Goal: Check status

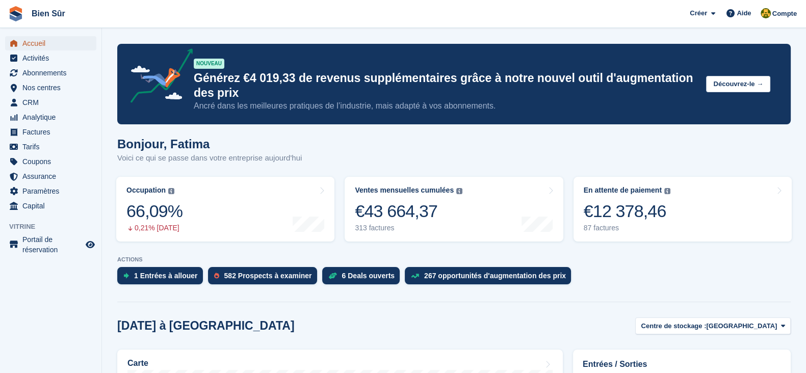
click at [41, 39] on span "Accueil" at bounding box center [52, 43] width 61 height 14
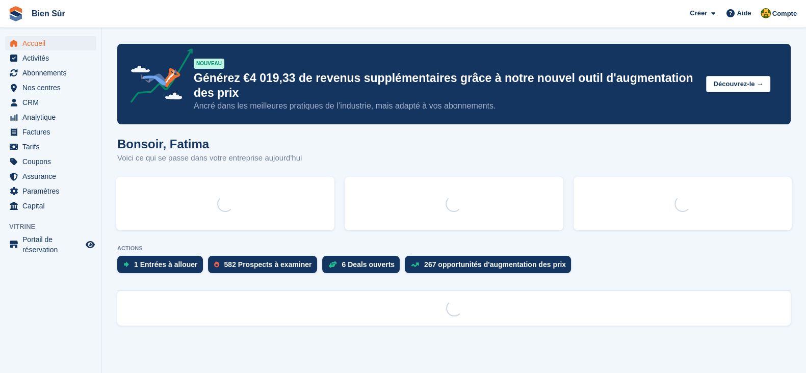
click at [224, 216] on div at bounding box center [225, 204] width 218 height 54
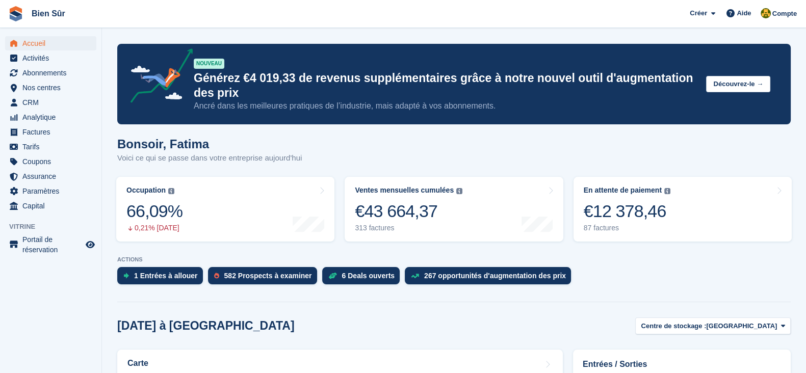
click at [224, 216] on link "Occupation Pourcentage de toutes les unités actuellement attribuées en termes d…" at bounding box center [225, 209] width 218 height 65
click at [173, 204] on div "66,09%" at bounding box center [154, 211] width 56 height 21
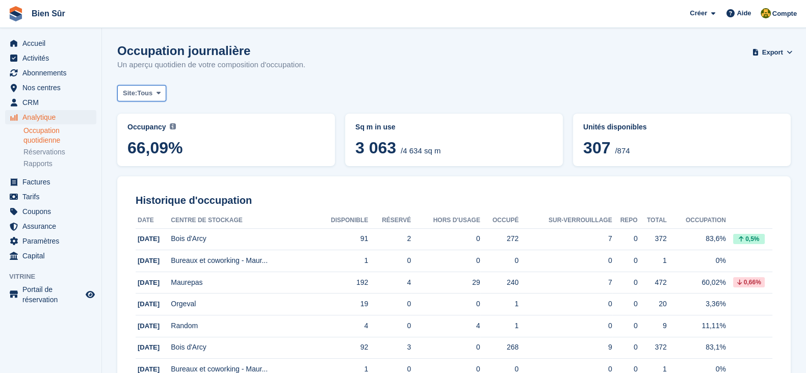
click at [160, 87] on button "Site: Tous" at bounding box center [141, 93] width 49 height 17
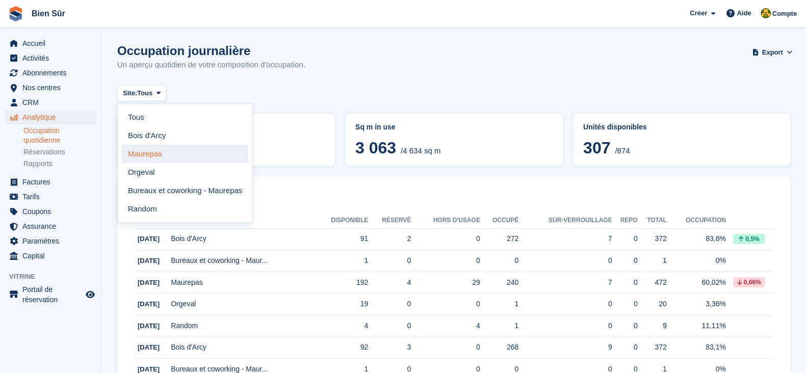
click at [171, 158] on link "Maurepas" at bounding box center [185, 154] width 126 height 18
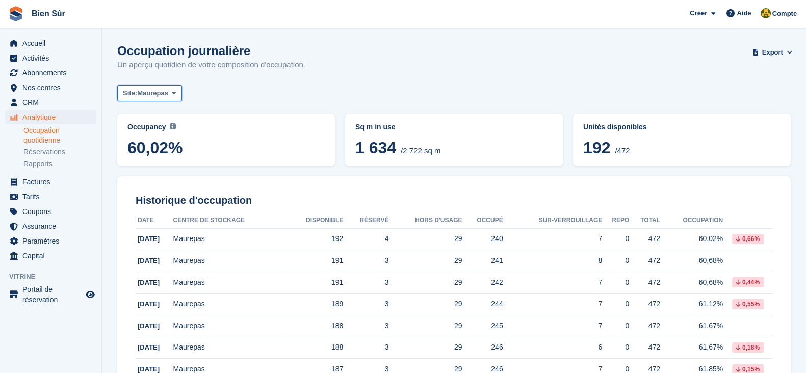
click at [143, 99] on button "Site: Maurepas" at bounding box center [149, 93] width 65 height 17
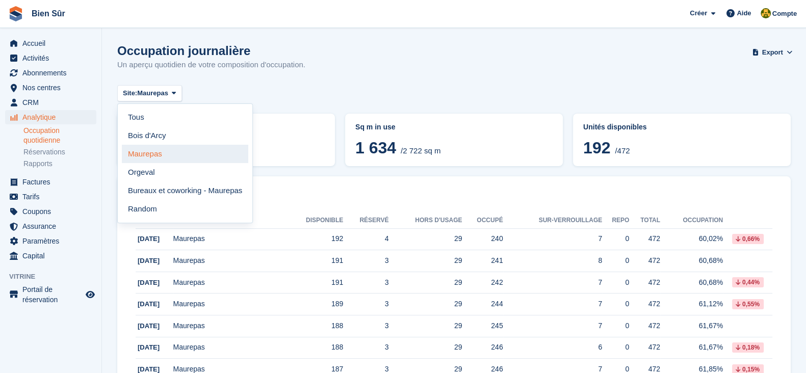
click at [147, 147] on link "Maurepas" at bounding box center [185, 154] width 126 height 18
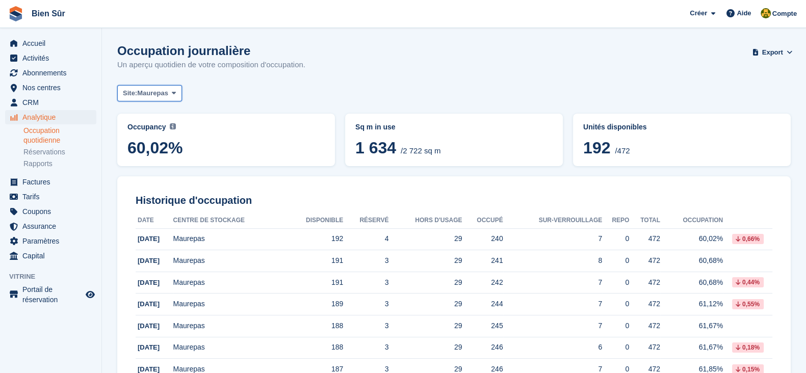
click at [141, 96] on span "Maurepas" at bounding box center [152, 93] width 31 height 10
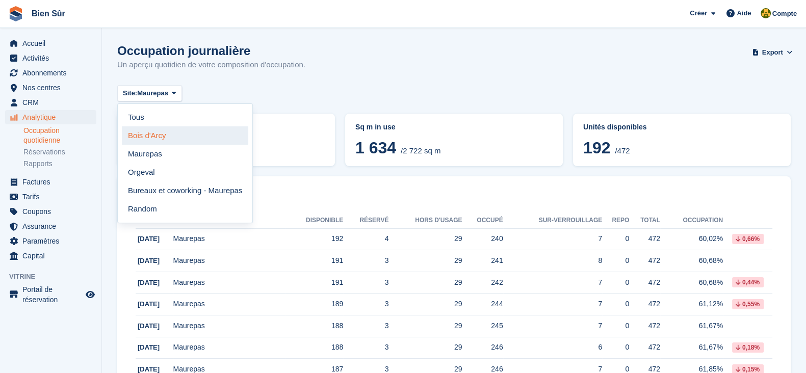
click at [142, 131] on link "[GEOGRAPHIC_DATA]" at bounding box center [185, 135] width 126 height 18
